Goal: Task Accomplishment & Management: Manage account settings

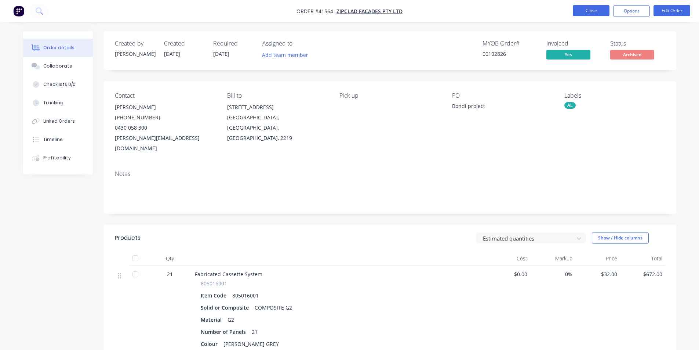
click at [585, 10] on button "Close" at bounding box center [591, 10] width 37 height 11
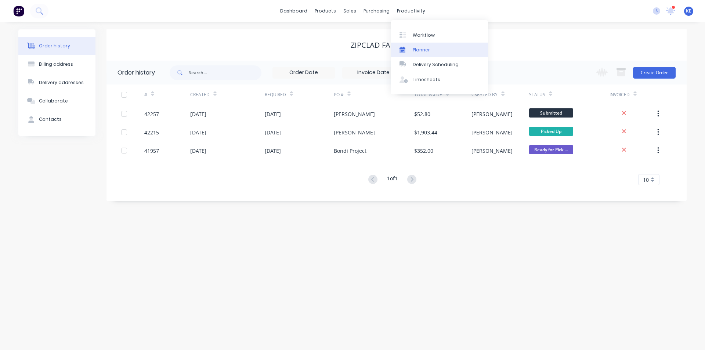
click at [416, 48] on div "Planner" at bounding box center [421, 50] width 17 height 7
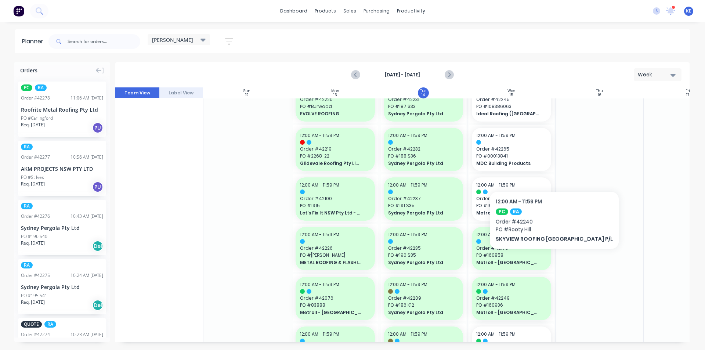
scroll to position [223, 0]
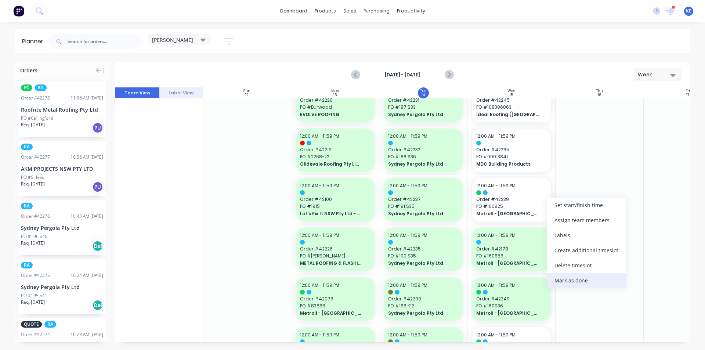
click at [599, 277] on div "Mark as done" at bounding box center [586, 280] width 79 height 15
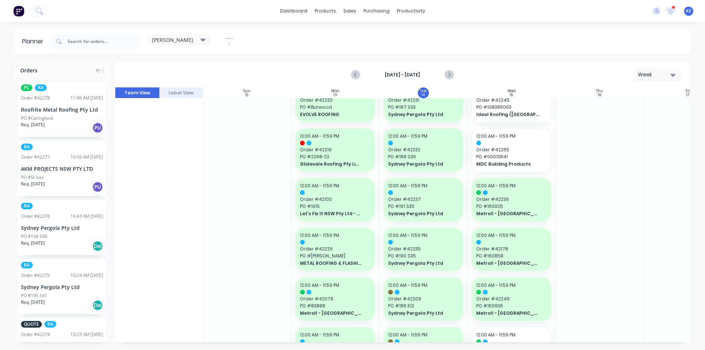
click at [600, 282] on div at bounding box center [599, 324] width 88 height 899
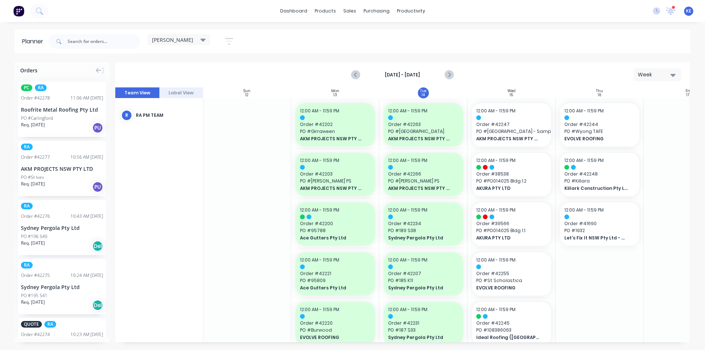
scroll to position [0, 0]
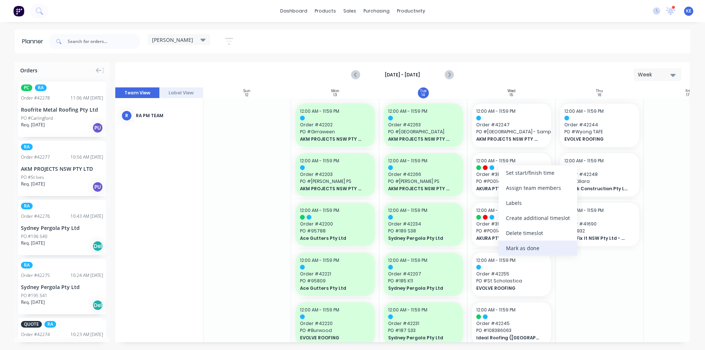
click at [535, 244] on div "Mark as done" at bounding box center [537, 247] width 79 height 15
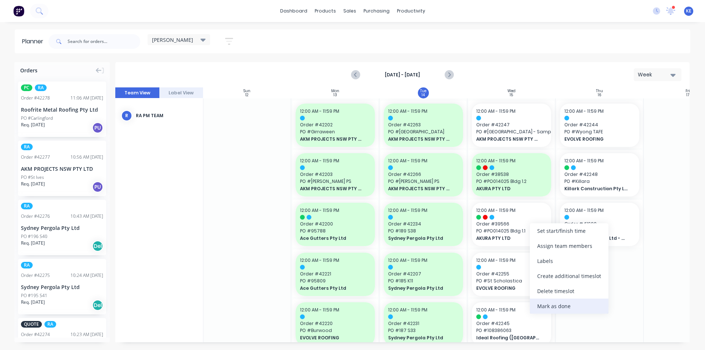
click at [574, 305] on div "Mark as done" at bounding box center [569, 305] width 79 height 15
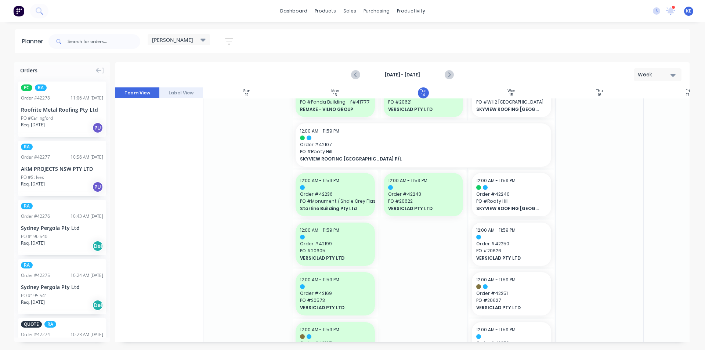
scroll to position [477, 0]
click at [624, 252] on div at bounding box center [599, 70] width 88 height 899
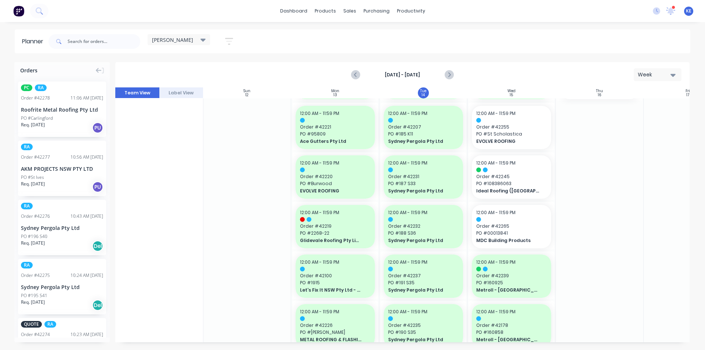
scroll to position [147, 0]
drag, startPoint x: 60, startPoint y: 182, endPoint x: 535, endPoint y: 186, distance: 474.5
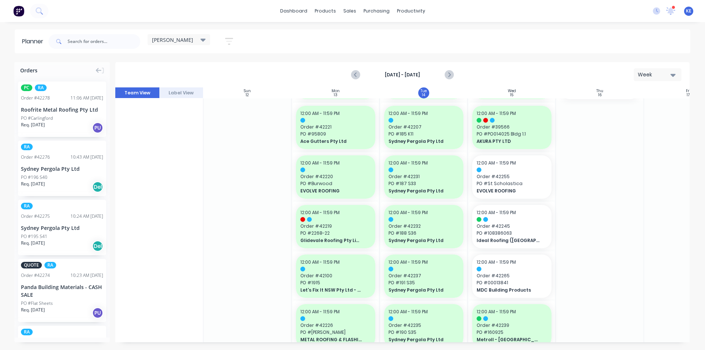
scroll to position [196, 0]
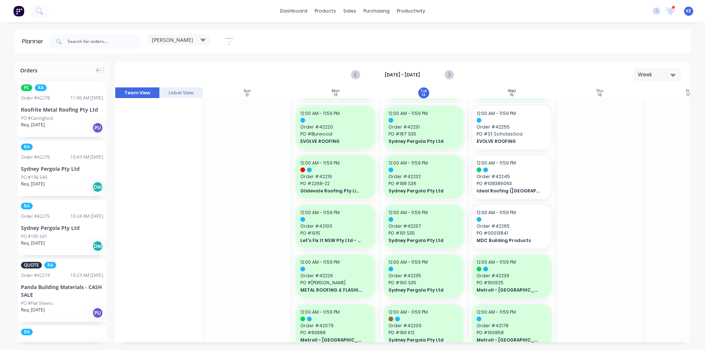
drag, startPoint x: 76, startPoint y: 178, endPoint x: 614, endPoint y: 180, distance: 537.3
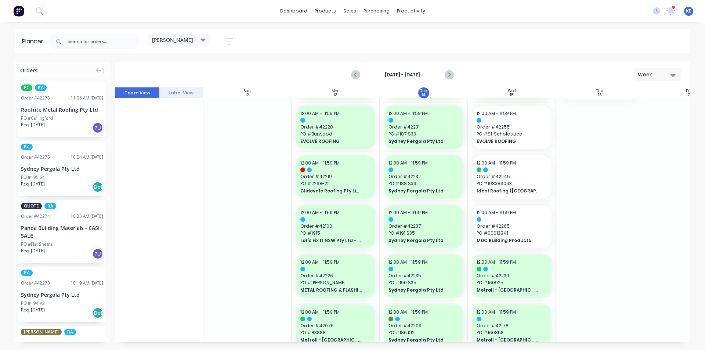
drag, startPoint x: 65, startPoint y: 185, endPoint x: 632, endPoint y: 153, distance: 567.2
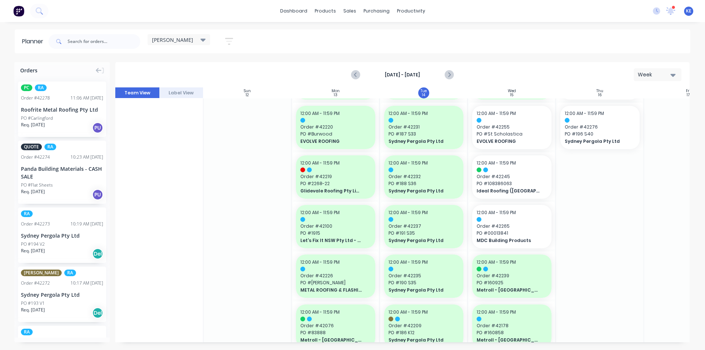
drag, startPoint x: 54, startPoint y: 236, endPoint x: 620, endPoint y: 216, distance: 566.3
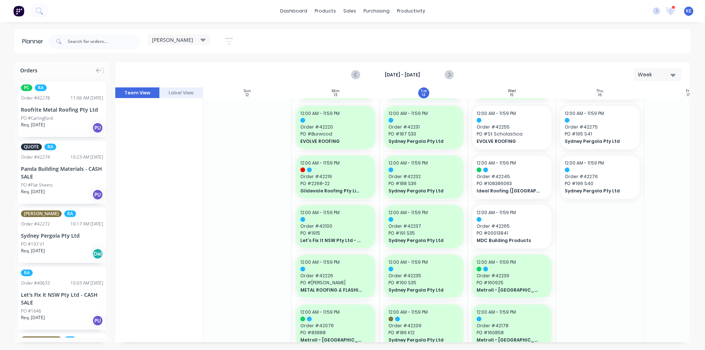
drag, startPoint x: 68, startPoint y: 235, endPoint x: 628, endPoint y: 211, distance: 561.3
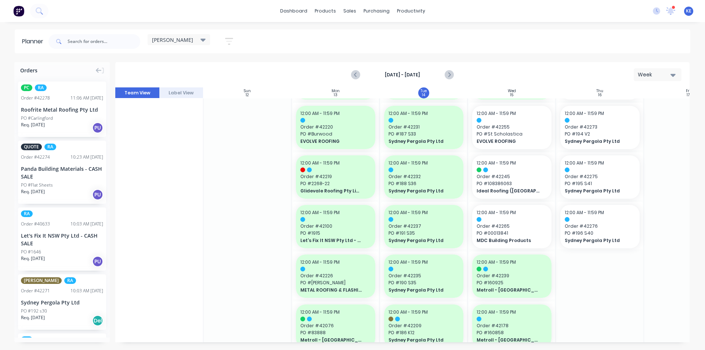
drag, startPoint x: 69, startPoint y: 195, endPoint x: 526, endPoint y: 211, distance: 457.2
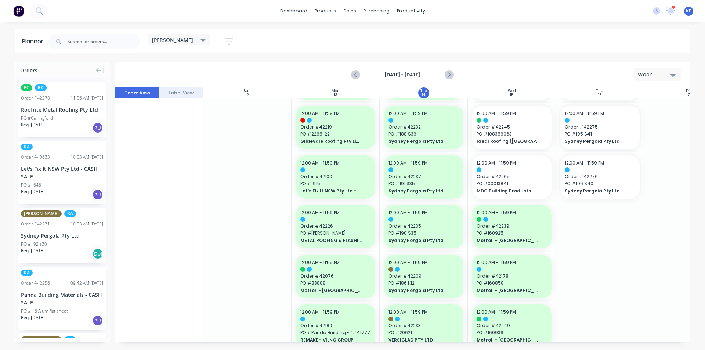
scroll to position [73, 0]
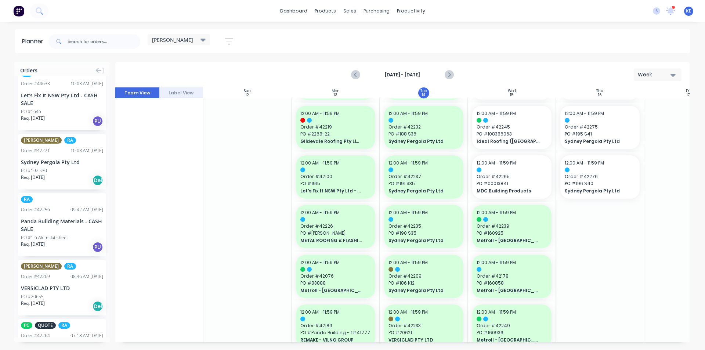
drag, startPoint x: 56, startPoint y: 292, endPoint x: 589, endPoint y: 233, distance: 536.8
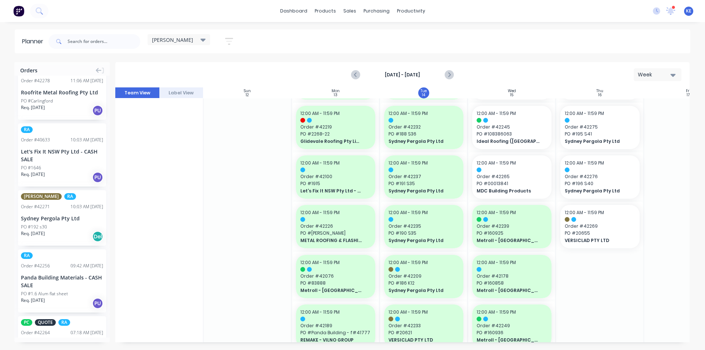
scroll to position [0, 0]
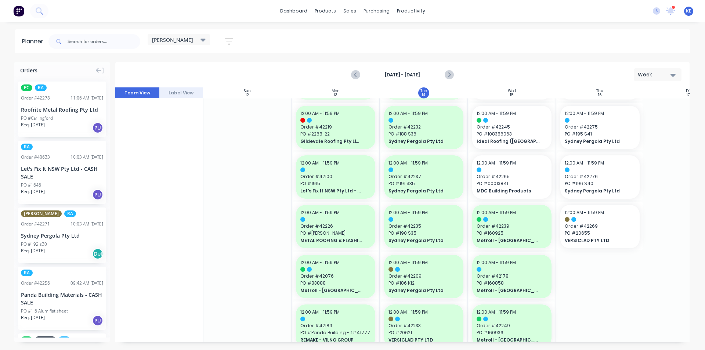
drag, startPoint x: 41, startPoint y: 168, endPoint x: 610, endPoint y: 207, distance: 570.6
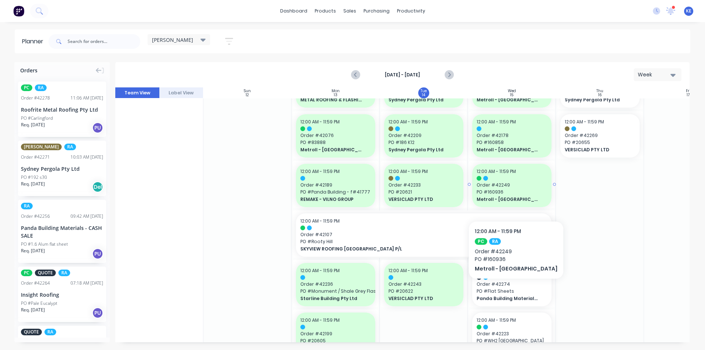
scroll to position [393, 0]
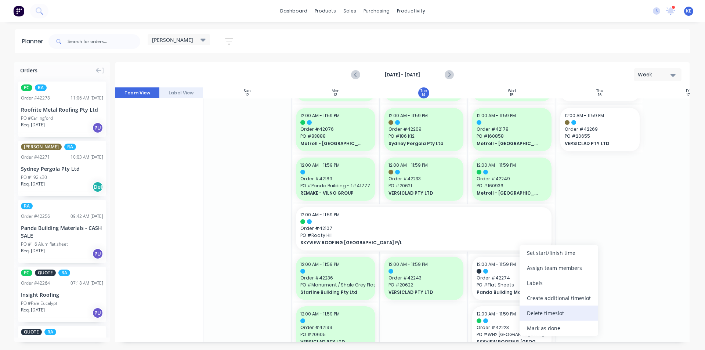
click at [538, 315] on div "Delete timeslot" at bounding box center [558, 312] width 79 height 15
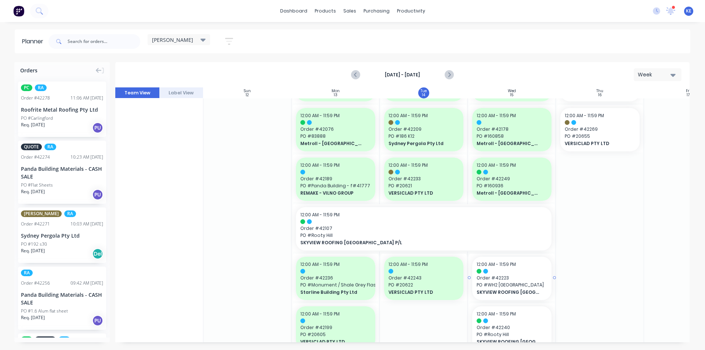
scroll to position [343, 0]
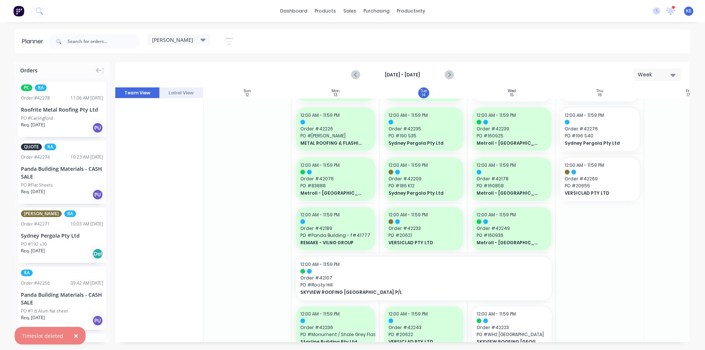
click at [68, 183] on div "PO #Flat Sheets" at bounding box center [62, 185] width 82 height 7
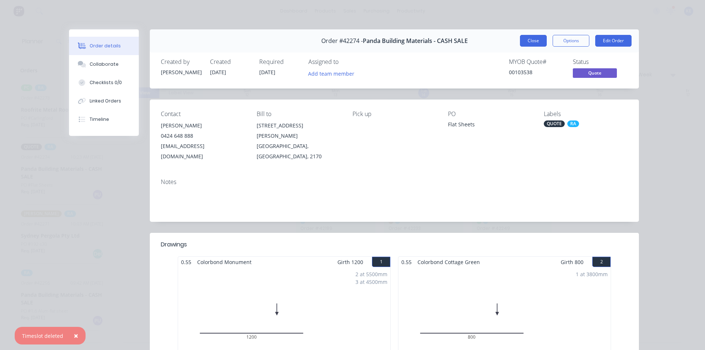
click at [536, 42] on button "Close" at bounding box center [533, 41] width 27 height 12
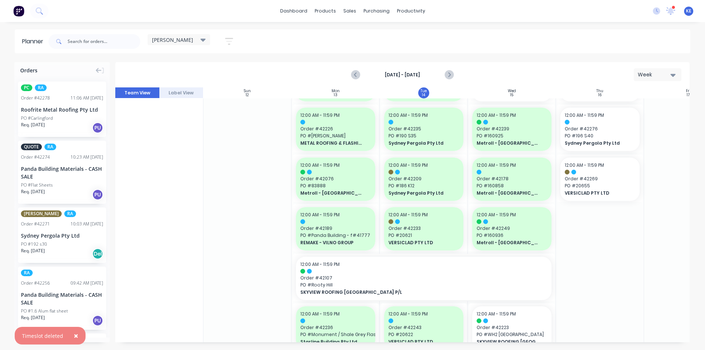
drag, startPoint x: 54, startPoint y: 309, endPoint x: 507, endPoint y: 255, distance: 456.0
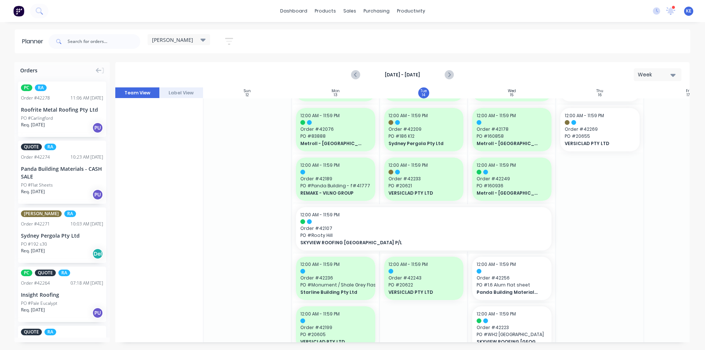
drag, startPoint x: 44, startPoint y: 245, endPoint x: 415, endPoint y: 229, distance: 371.8
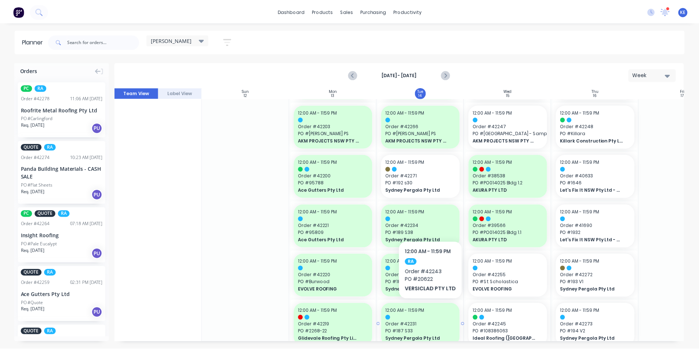
scroll to position [26, 0]
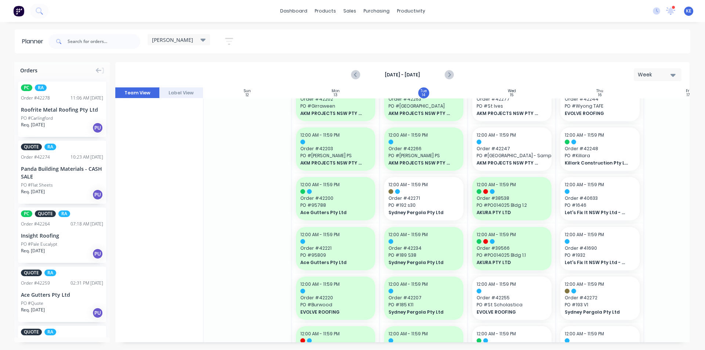
click at [408, 210] on span "Sydney Pergola Pty Ltd" at bounding box center [419, 212] width 63 height 7
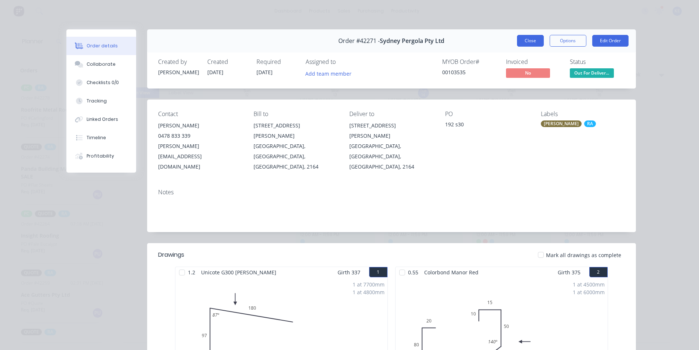
click at [524, 43] on button "Close" at bounding box center [530, 41] width 27 height 12
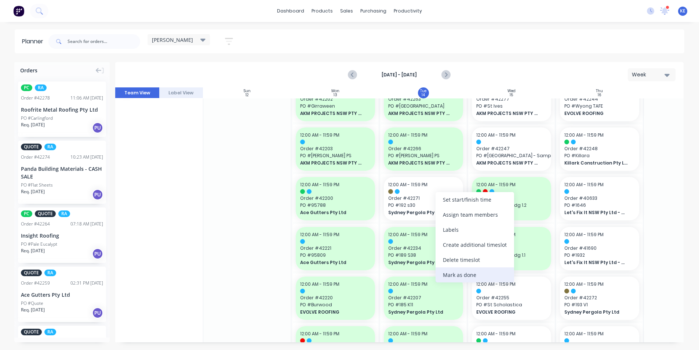
click at [468, 276] on div "Mark as done" at bounding box center [475, 274] width 79 height 15
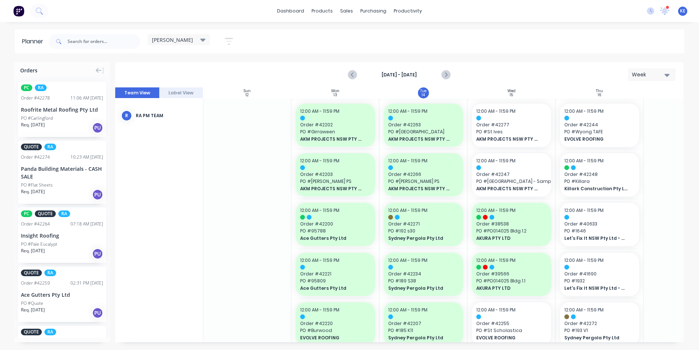
scroll to position [0, 31]
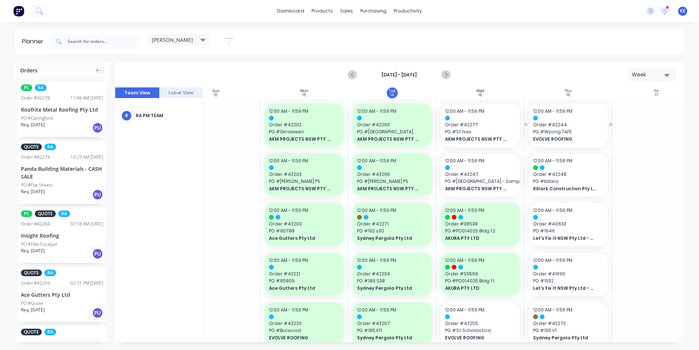
click at [557, 140] on span "EVOLVE ROOFING" at bounding box center [564, 139] width 63 height 7
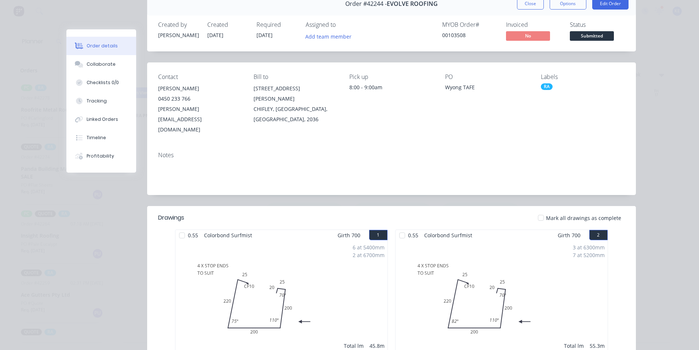
scroll to position [37, 0]
click at [101, 63] on div "Collaborate" at bounding box center [101, 64] width 29 height 7
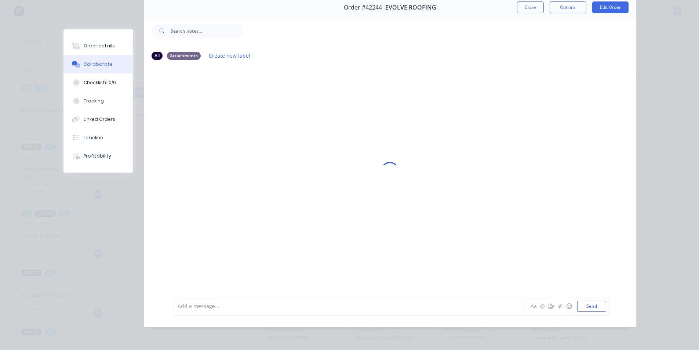
scroll to position [0, 0]
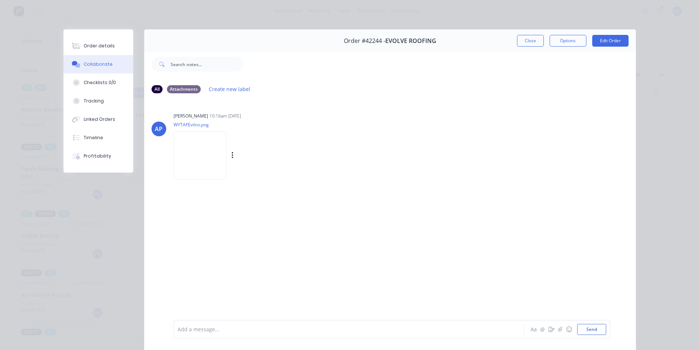
click at [208, 159] on img at bounding box center [200, 155] width 53 height 48
click at [87, 40] on button "Order details" at bounding box center [98, 46] width 70 height 18
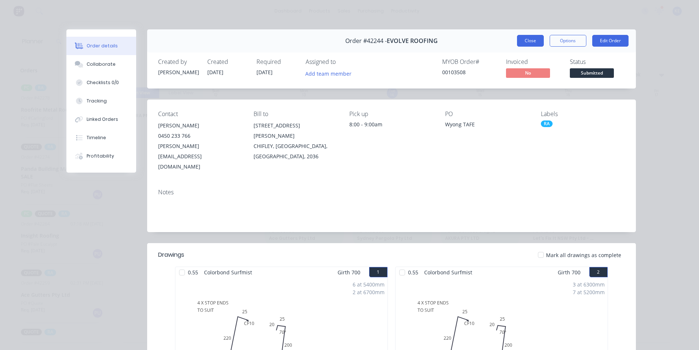
click at [517, 42] on button "Close" at bounding box center [530, 41] width 27 height 12
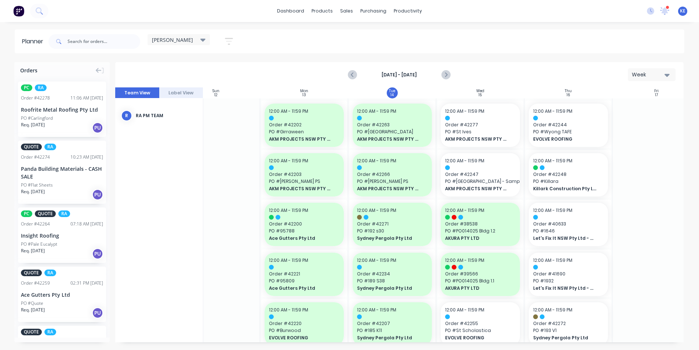
click at [516, 41] on div "kyle Save new view None edit kyle (Default) edit Iraking edit Michael's View ed…" at bounding box center [365, 41] width 637 height 22
click at [511, 47] on div "kyle Save new view None edit kyle (Default) edit Iraking edit Michael's View ed…" at bounding box center [365, 41] width 637 height 22
drag, startPoint x: 626, startPoint y: 118, endPoint x: 633, endPoint y: 192, distance: 74.5
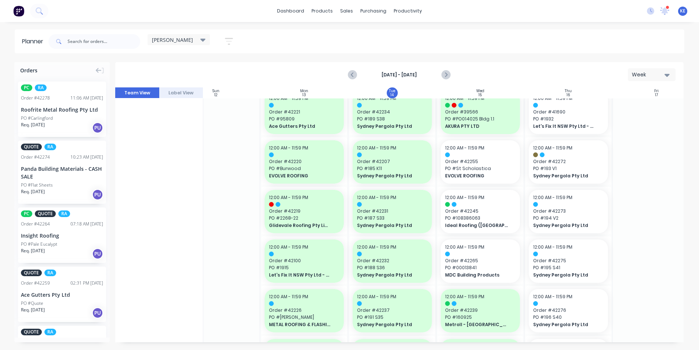
scroll to position [0, 31]
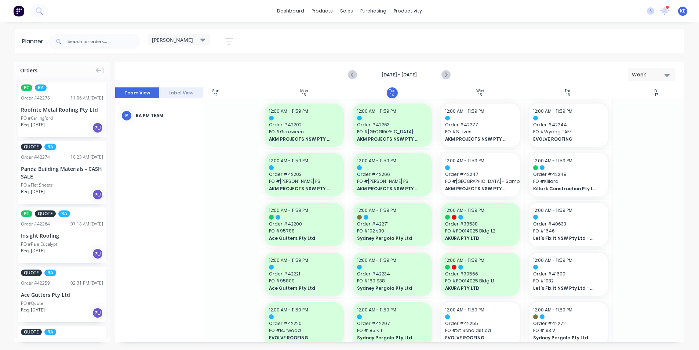
drag, startPoint x: 214, startPoint y: 229, endPoint x: 189, endPoint y: 236, distance: 25.3
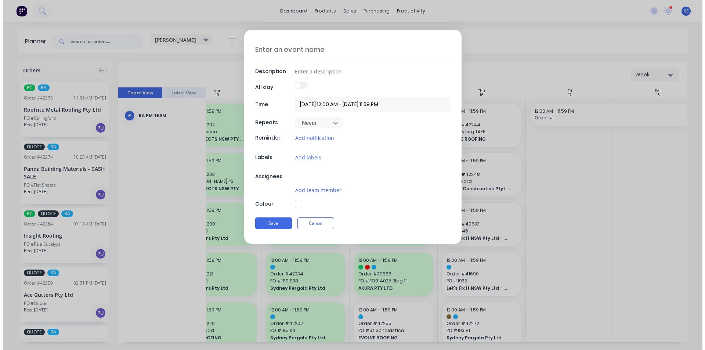
scroll to position [0, 128]
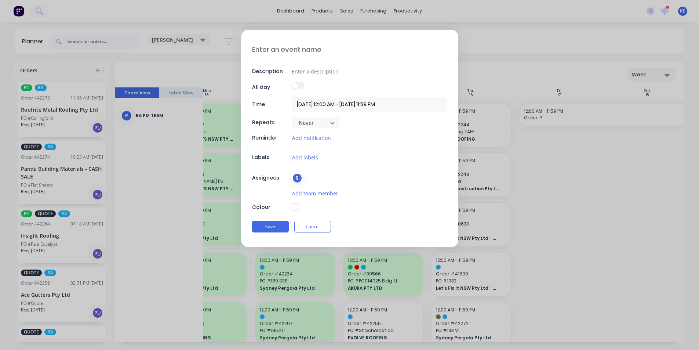
type textarea "x"
click at [309, 226] on button "Cancel" at bounding box center [312, 227] width 37 height 12
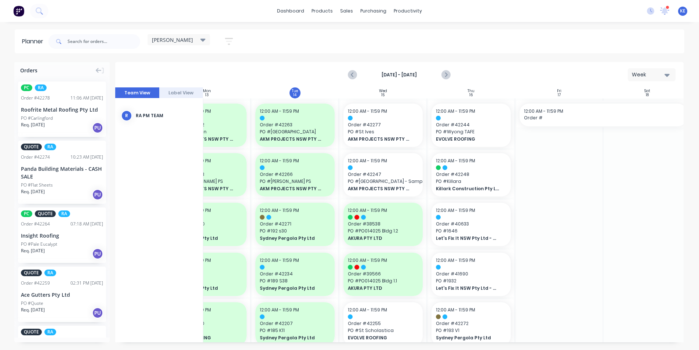
drag, startPoint x: 653, startPoint y: 184, endPoint x: 648, endPoint y: 186, distance: 4.6
click at [596, 168] on div "Delete timeslot" at bounding box center [625, 170] width 79 height 15
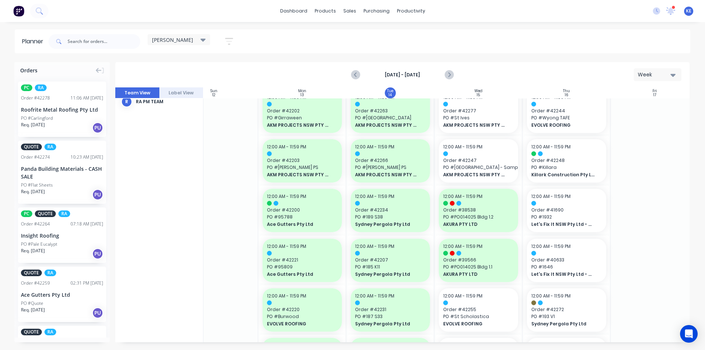
scroll to position [0, 33]
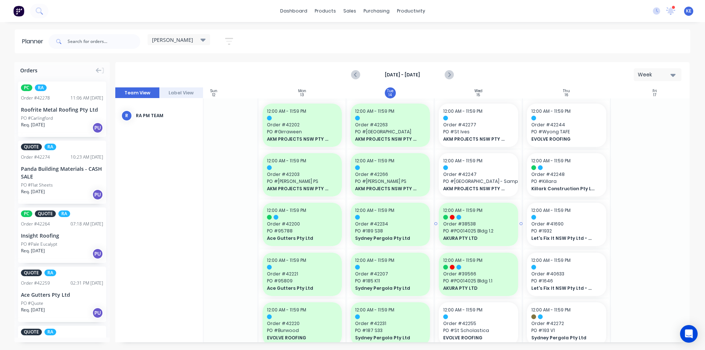
click at [476, 228] on span "PO # PO014025 Bldg 1.2" at bounding box center [478, 231] width 70 height 7
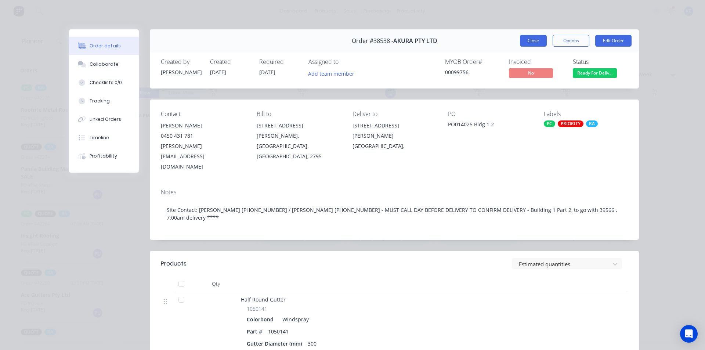
click at [521, 42] on button "Close" at bounding box center [533, 41] width 27 height 12
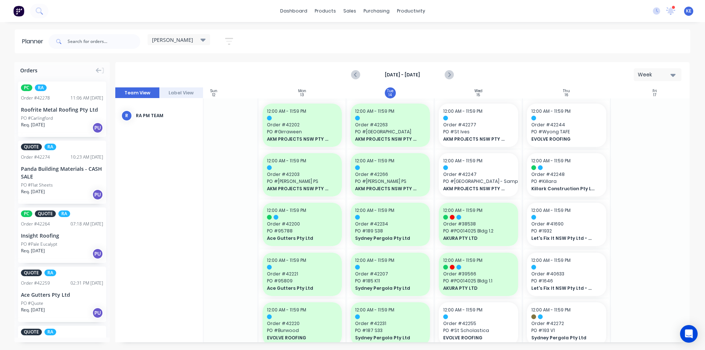
click at [497, 128] on span "PO # St Ives" at bounding box center [478, 131] width 70 height 7
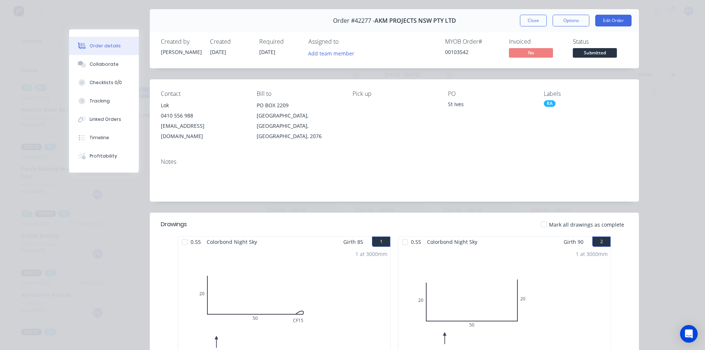
scroll to position [0, 0]
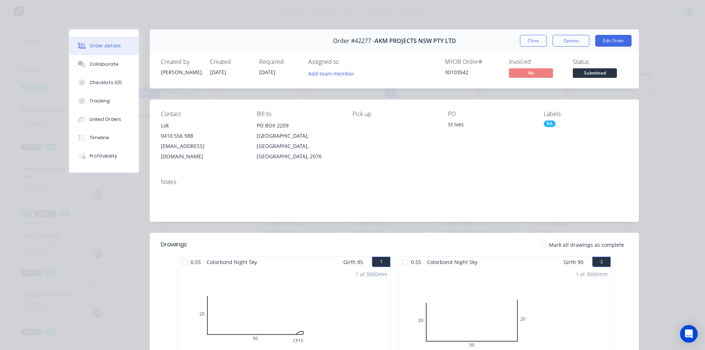
drag, startPoint x: 541, startPoint y: 40, endPoint x: 534, endPoint y: 57, distance: 17.9
click at [541, 40] on button "Close" at bounding box center [533, 41] width 27 height 12
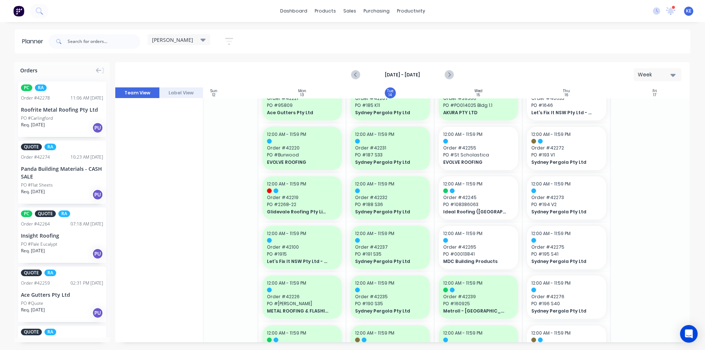
scroll to position [110, 33]
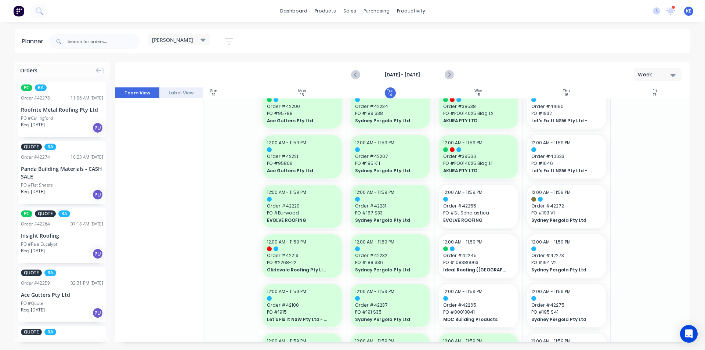
scroll to position [147, 33]
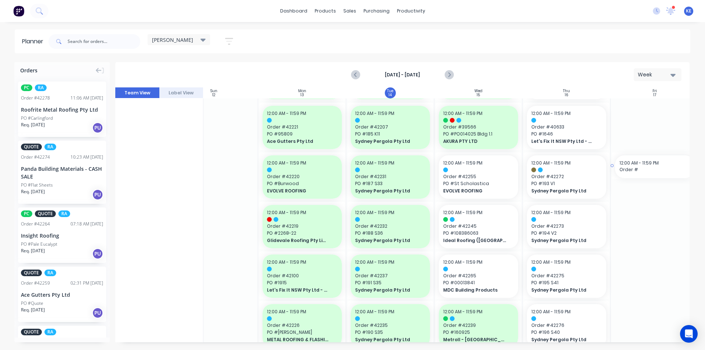
drag, startPoint x: 686, startPoint y: 179, endPoint x: 687, endPoint y: 165, distance: 13.7
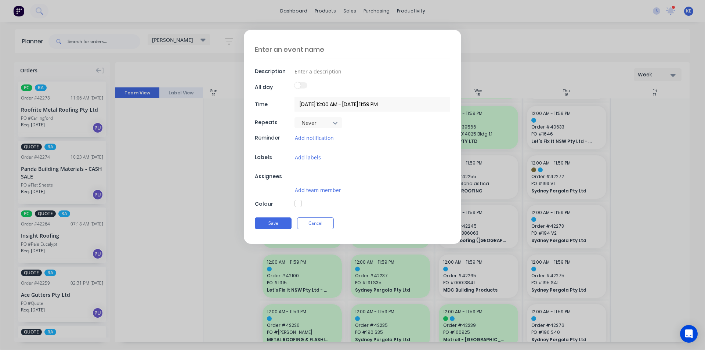
scroll to position [147, 43]
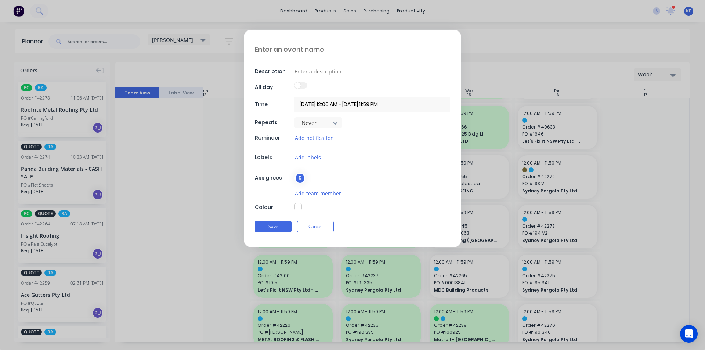
type textarea "x"
click at [679, 166] on form "Description All day Time [DATE] 12:00 AM - [DATE] 11:59 PM Repeats Never Remind…" at bounding box center [352, 138] width 689 height 217
click at [300, 228] on button "Cancel" at bounding box center [315, 227] width 37 height 12
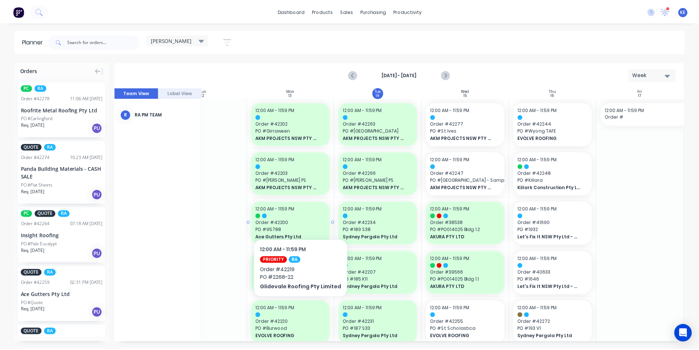
scroll to position [0, 43]
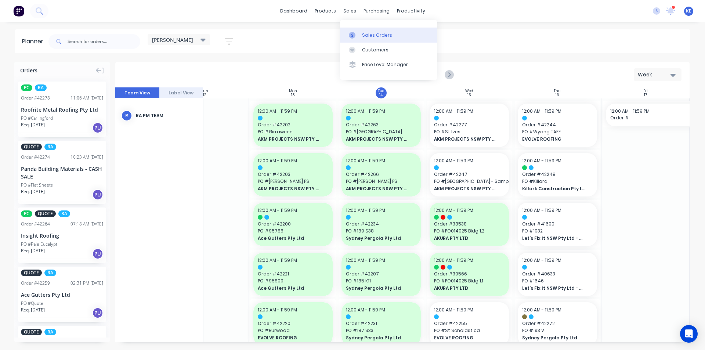
click at [365, 39] on link "Sales Orders" at bounding box center [388, 35] width 97 height 15
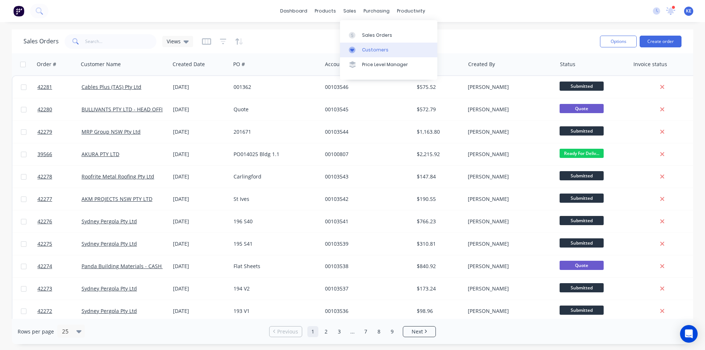
click at [359, 48] on div at bounding box center [354, 50] width 11 height 7
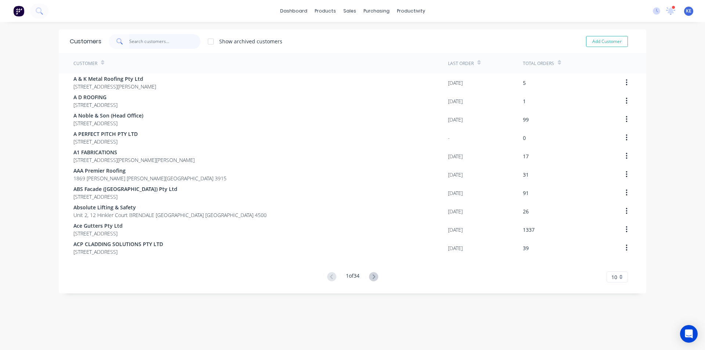
click at [182, 43] on input "text" at bounding box center [165, 41] width 72 height 15
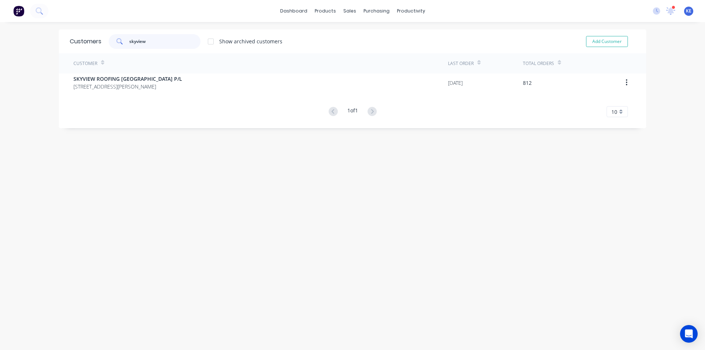
type input "skyview"
click at [148, 95] on div "Customer Last Order Total Orders SKYVIEW ROOFING [GEOGRAPHIC_DATA] P/L [STREET_…" at bounding box center [352, 85] width 587 height 64
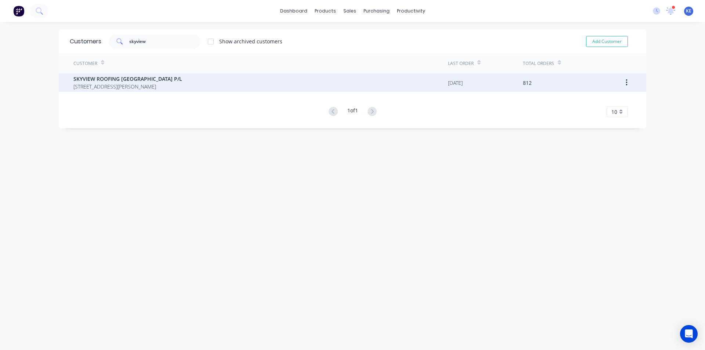
click at [148, 91] on div "SKYVIEW ROOFING [GEOGRAPHIC_DATA] P/L [STREET_ADDRESS][PERSON_NAME]" at bounding box center [260, 82] width 374 height 18
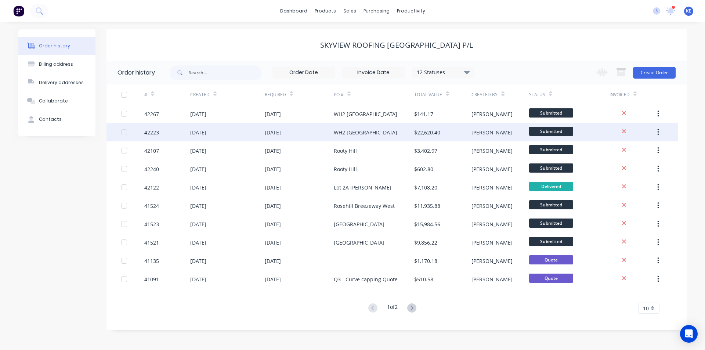
click at [396, 135] on div "WH2 [GEOGRAPHIC_DATA]" at bounding box center [374, 132] width 80 height 18
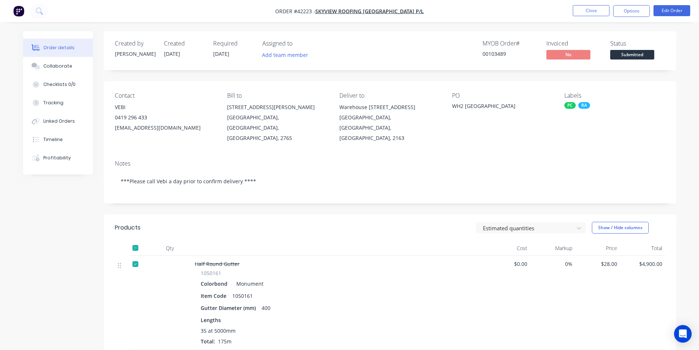
click at [384, 214] on header "Products Estimated quantities Show / Hide columns" at bounding box center [390, 227] width 573 height 26
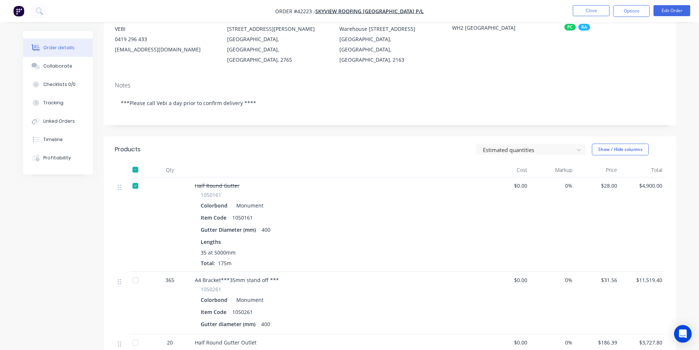
scroll to position [110, 0]
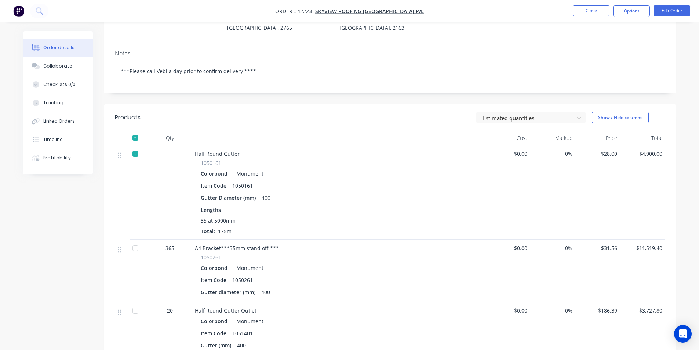
drag, startPoint x: 404, startPoint y: 252, endPoint x: 406, endPoint y: 257, distance: 5.0
click at [406, 262] on div "Colorbond Monument" at bounding box center [339, 267] width 276 height 11
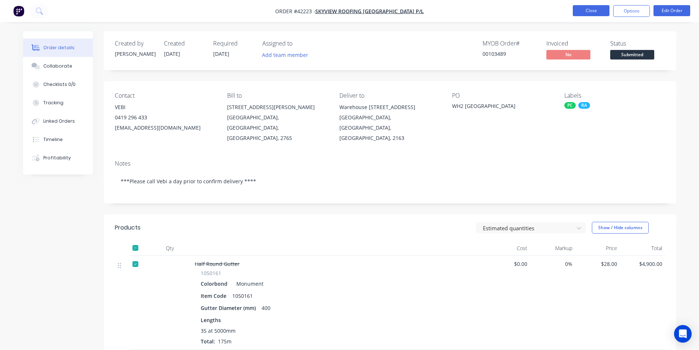
click at [592, 7] on button "Close" at bounding box center [591, 10] width 37 height 11
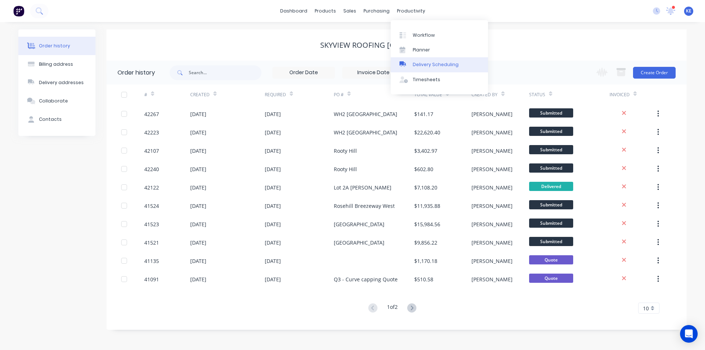
click at [431, 62] on div "Delivery Scheduling" at bounding box center [436, 64] width 46 height 7
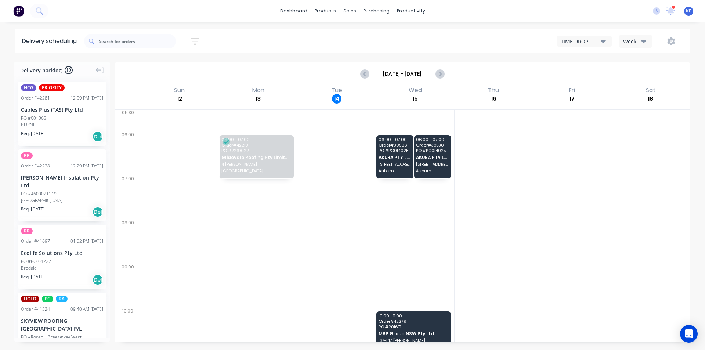
click at [626, 43] on div "Week" at bounding box center [633, 41] width 21 height 8
click at [631, 73] on div "Vehicle" at bounding box center [655, 75] width 73 height 15
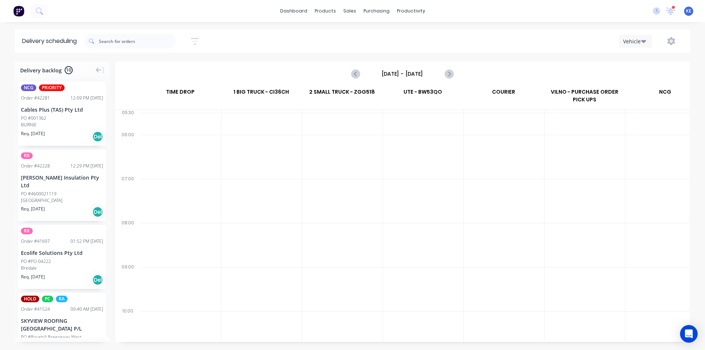
scroll to position [0, 0]
click at [391, 69] on input "[DATE] - [DATE]" at bounding box center [402, 73] width 73 height 11
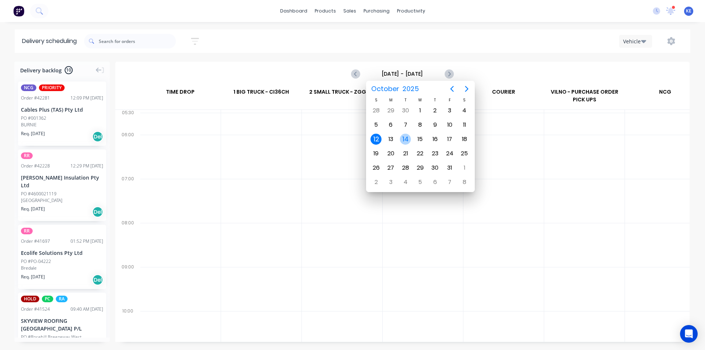
click at [401, 139] on div "14" at bounding box center [405, 139] width 11 height 11
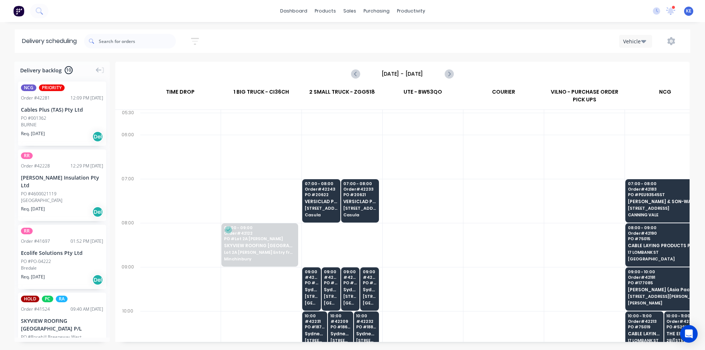
click at [481, 162] on div at bounding box center [503, 157] width 80 height 44
click at [492, 155] on div at bounding box center [503, 157] width 80 height 44
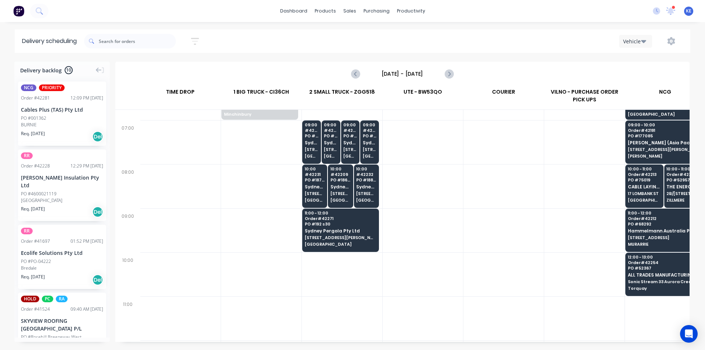
scroll to position [37, 0]
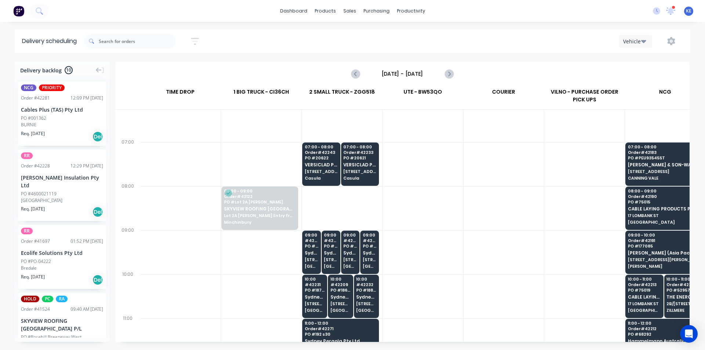
click at [421, 212] on div at bounding box center [422, 208] width 80 height 44
click at [458, 68] on div "[DATE] - [DATE]" at bounding box center [402, 73] width 573 height 23
click at [452, 77] on icon "Next page" at bounding box center [448, 73] width 9 height 9
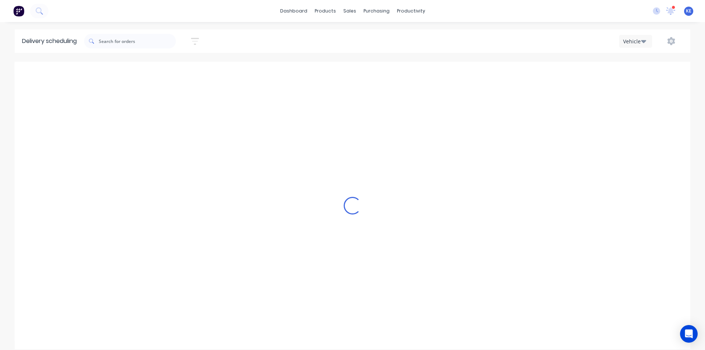
type input "[DATE] - [DATE]"
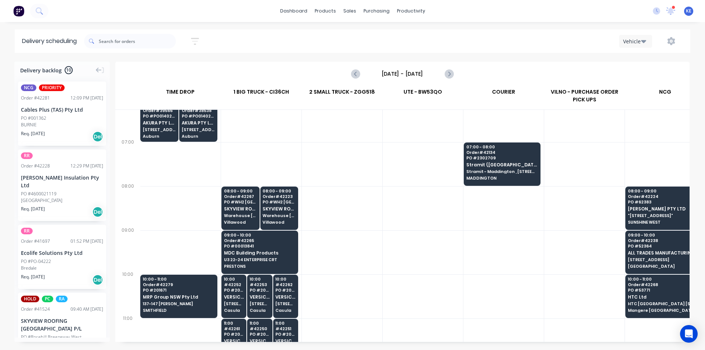
click at [422, 149] on div at bounding box center [422, 351] width 80 height 550
click at [150, 311] on span "SMITHFIELD" at bounding box center [179, 310] width 72 height 4
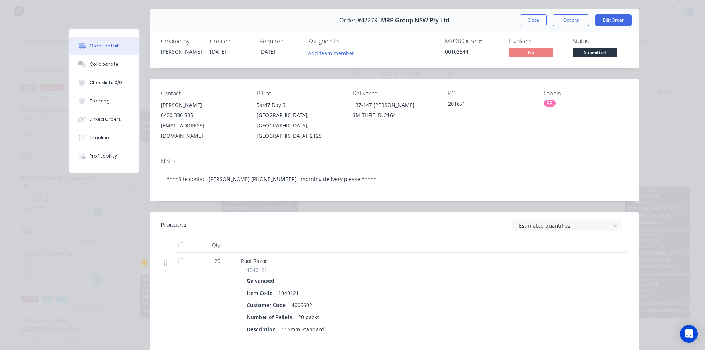
scroll to position [0, 0]
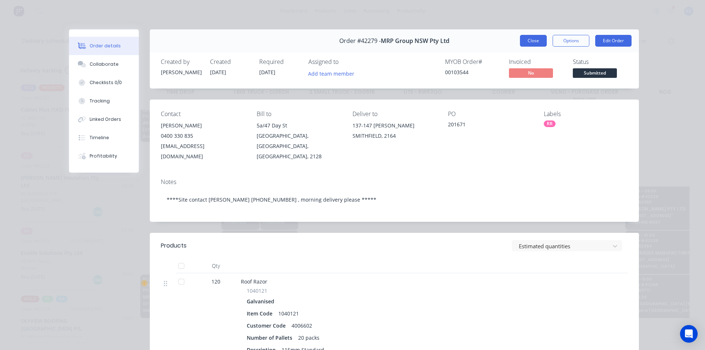
click at [530, 39] on button "Close" at bounding box center [533, 41] width 27 height 12
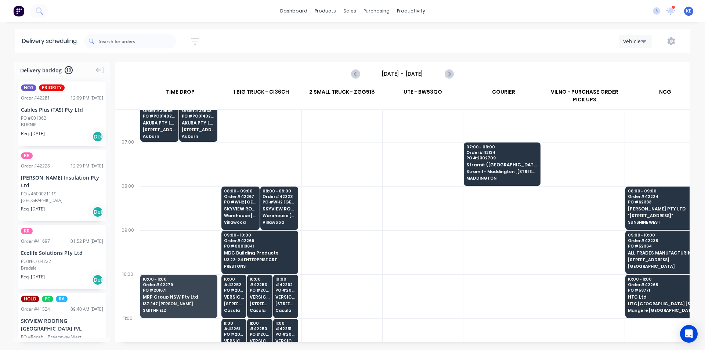
click at [355, 255] on div at bounding box center [342, 252] width 80 height 44
click at [258, 214] on div "08:00 - 09:00 Order # 42267 [GEOGRAPHIC_DATA] ROOFING [GEOGRAPHIC_DATA] P/[GEOG…" at bounding box center [240, 206] width 37 height 41
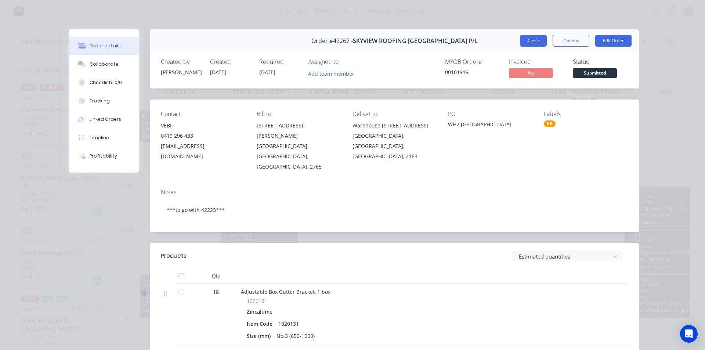
click at [526, 39] on button "Close" at bounding box center [533, 41] width 27 height 12
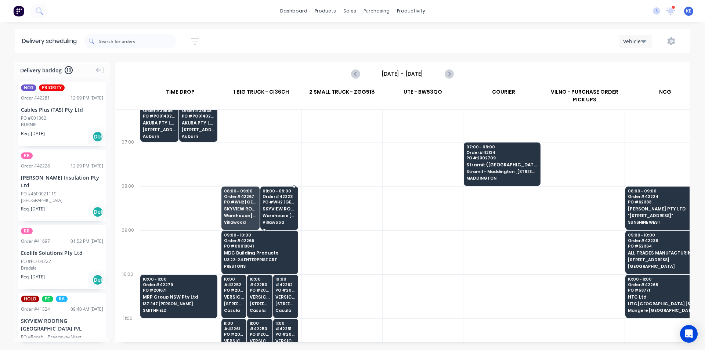
click at [290, 235] on div "08:00 - 09:00 Order # 42267 [GEOGRAPHIC_DATA] [GEOGRAPHIC_DATA] ROOFING [GEOGRA…" at bounding box center [259, 351] width 77 height 550
drag, startPoint x: 333, startPoint y: 221, endPoint x: 332, endPoint y: 265, distance: 44.1
click at [332, 265] on div at bounding box center [402, 214] width 574 height 256
drag, startPoint x: 377, startPoint y: 203, endPoint x: 507, endPoint y: 205, distance: 129.6
click at [526, 219] on div at bounding box center [402, 214] width 574 height 256
